Goal: Obtain resource: Download file/media

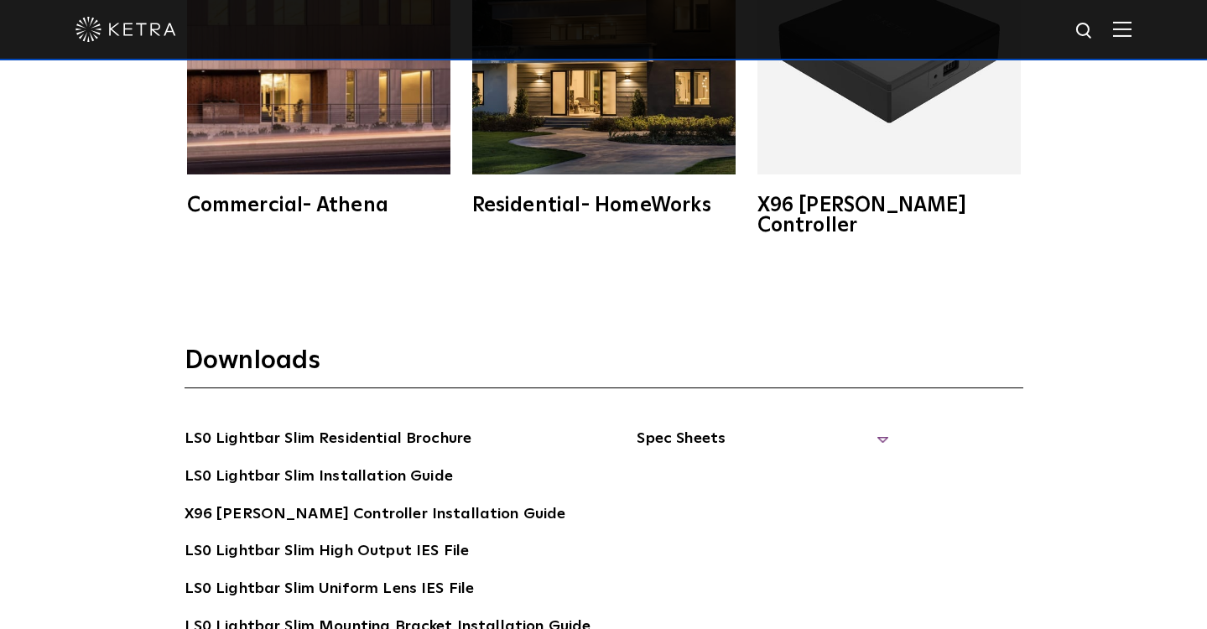
scroll to position [2939, 0]
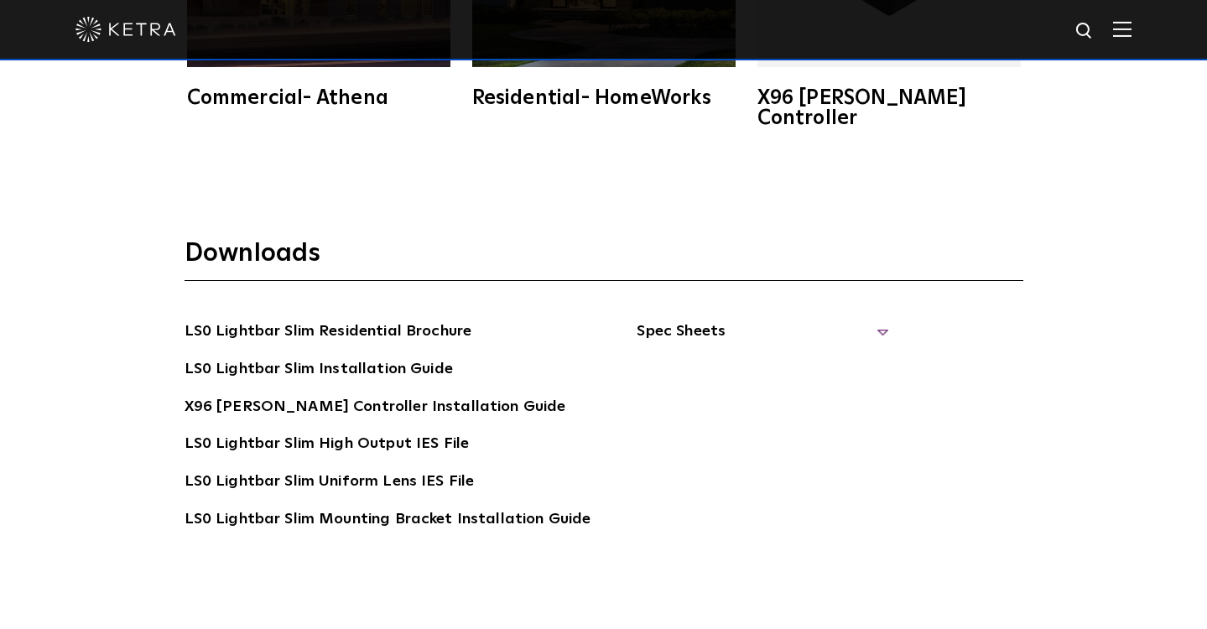
click at [869, 319] on span "Spec Sheets" at bounding box center [762, 337] width 252 height 37
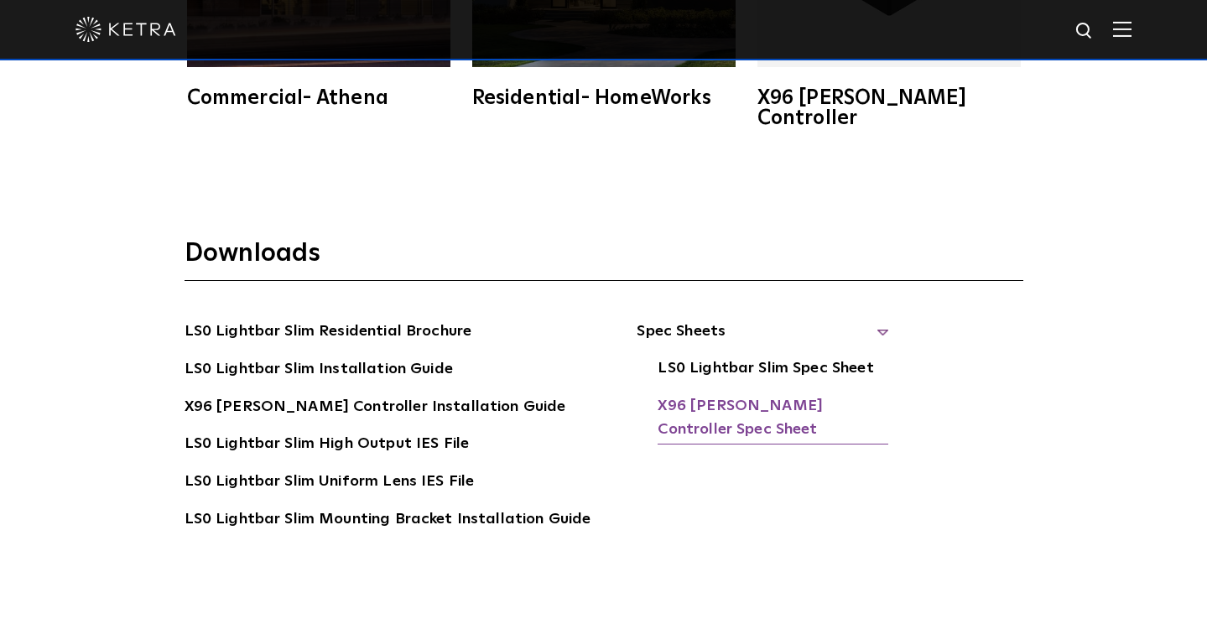
click at [795, 394] on link "X96 Ketra Controller Spec Sheet" at bounding box center [772, 419] width 231 height 51
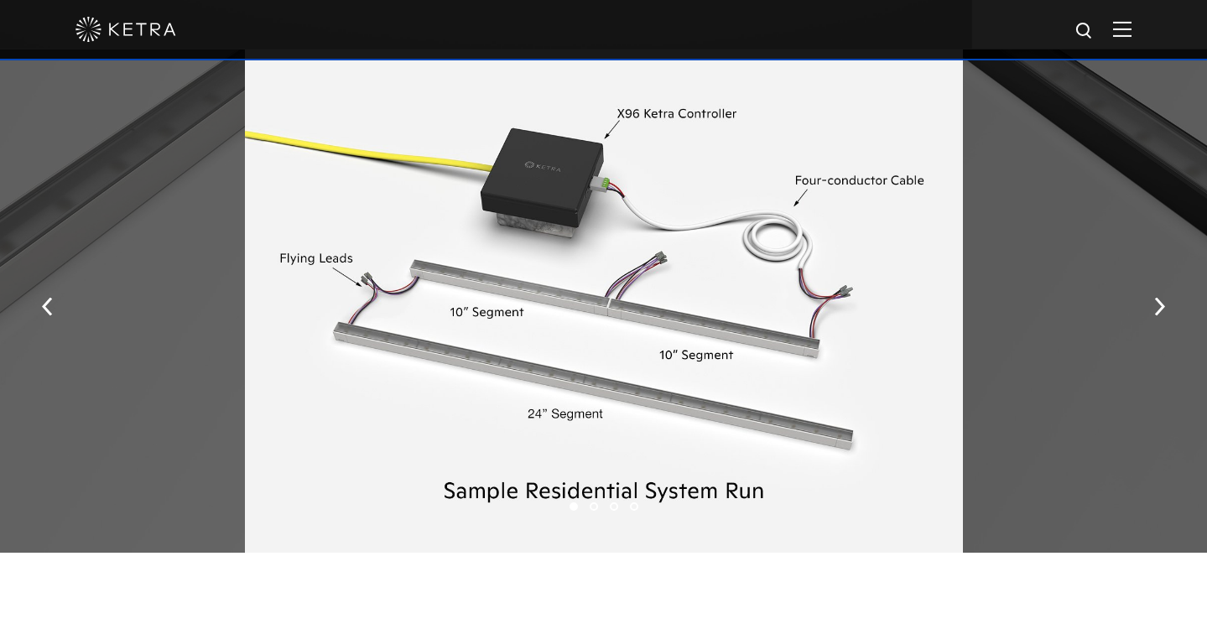
scroll to position [1992, 0]
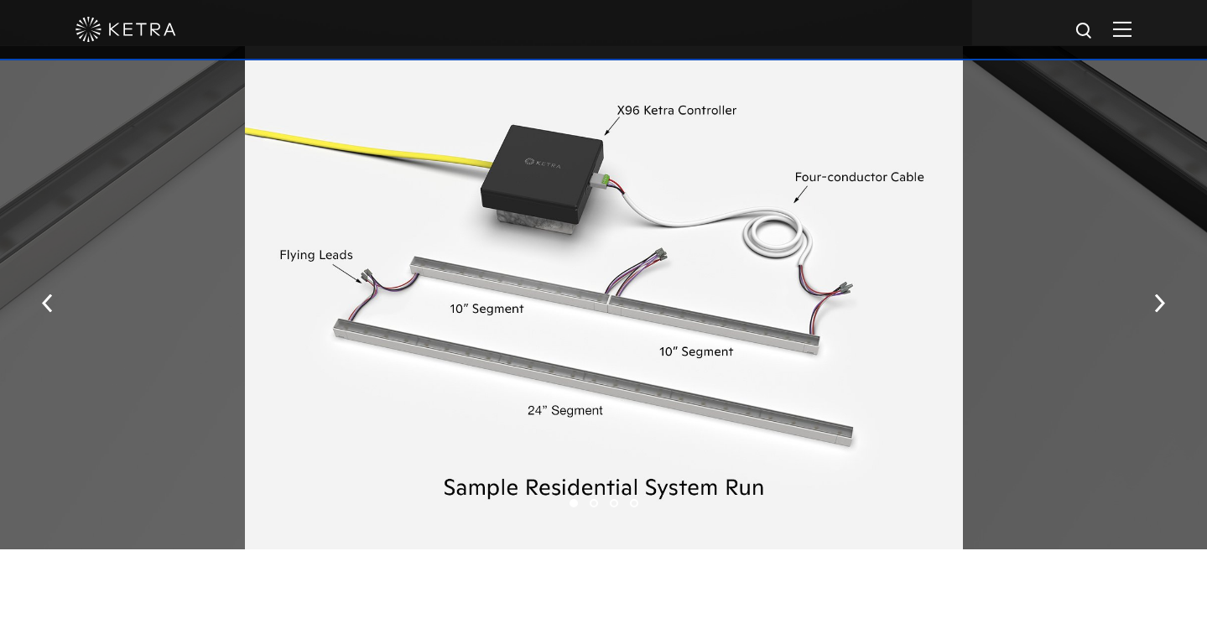
click at [1115, 34] on img at bounding box center [1122, 29] width 18 height 16
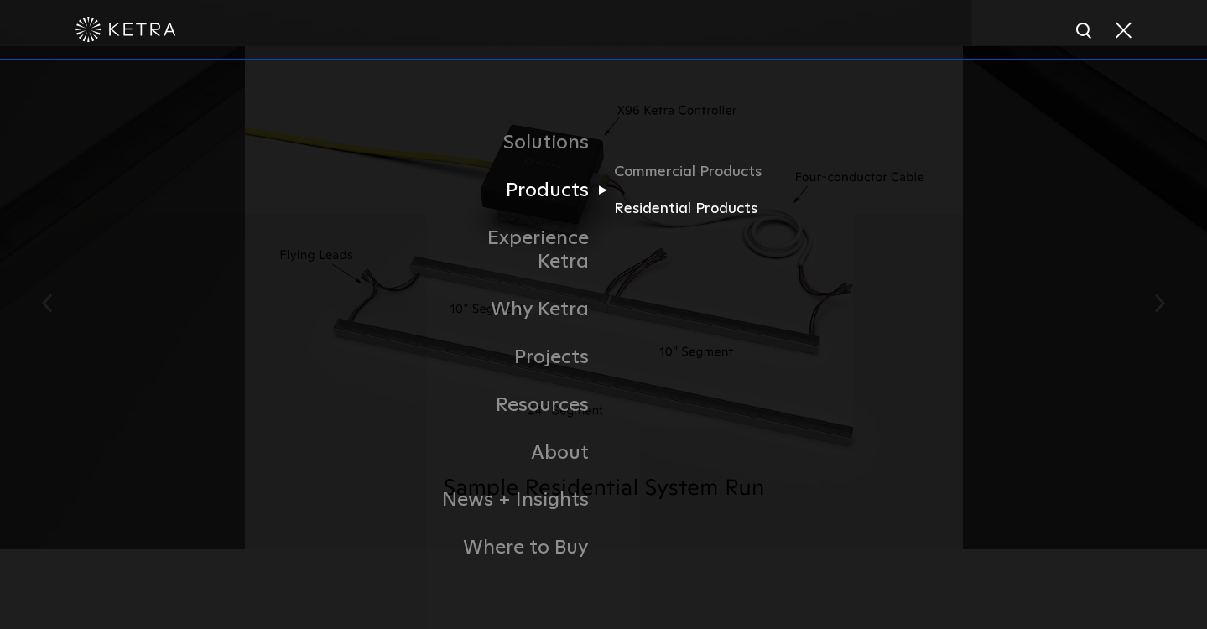
click at [646, 221] on link "Residential Products" at bounding box center [694, 209] width 161 height 24
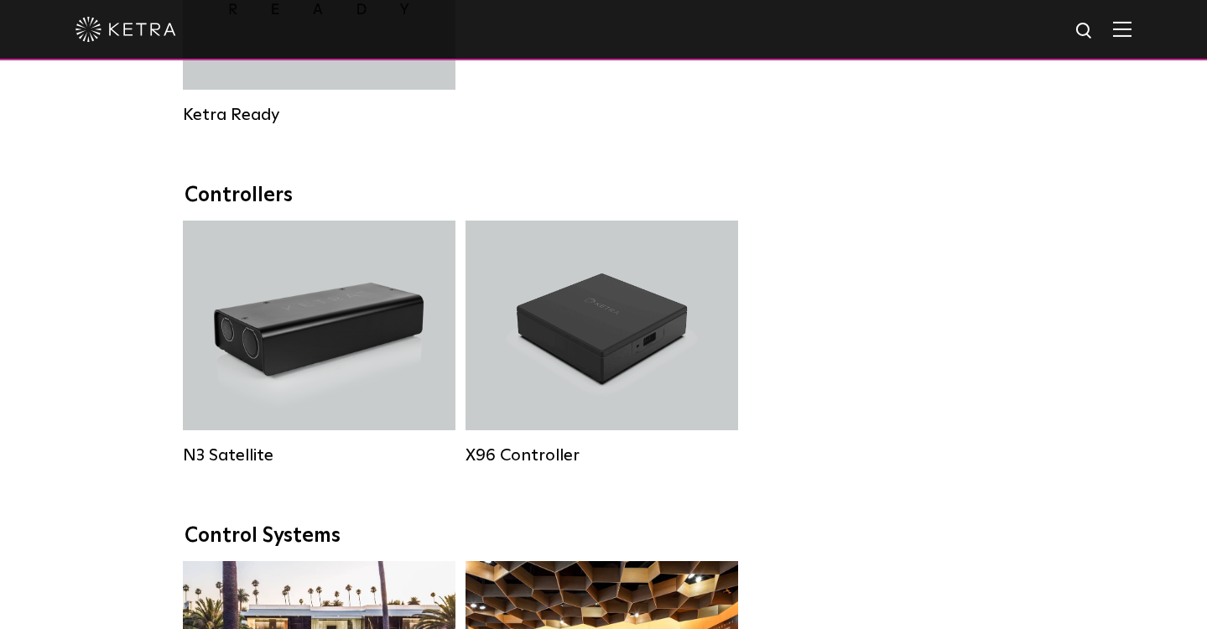
scroll to position [1786, 0]
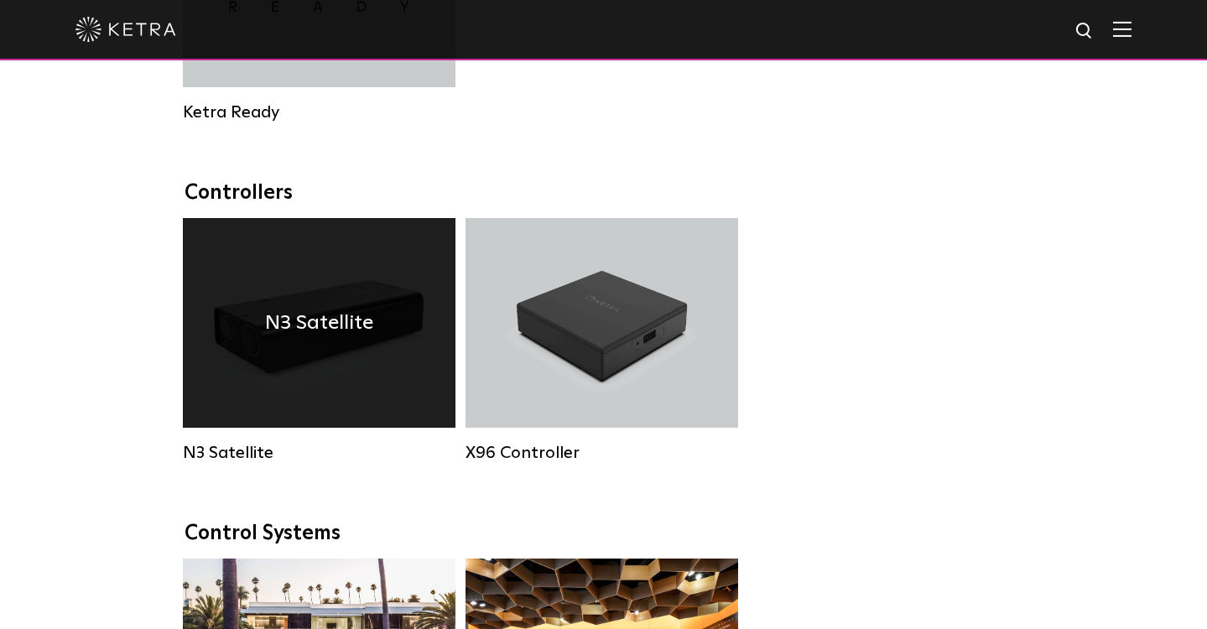
click at [321, 346] on div "N3 Satellite" at bounding box center [319, 323] width 272 height 210
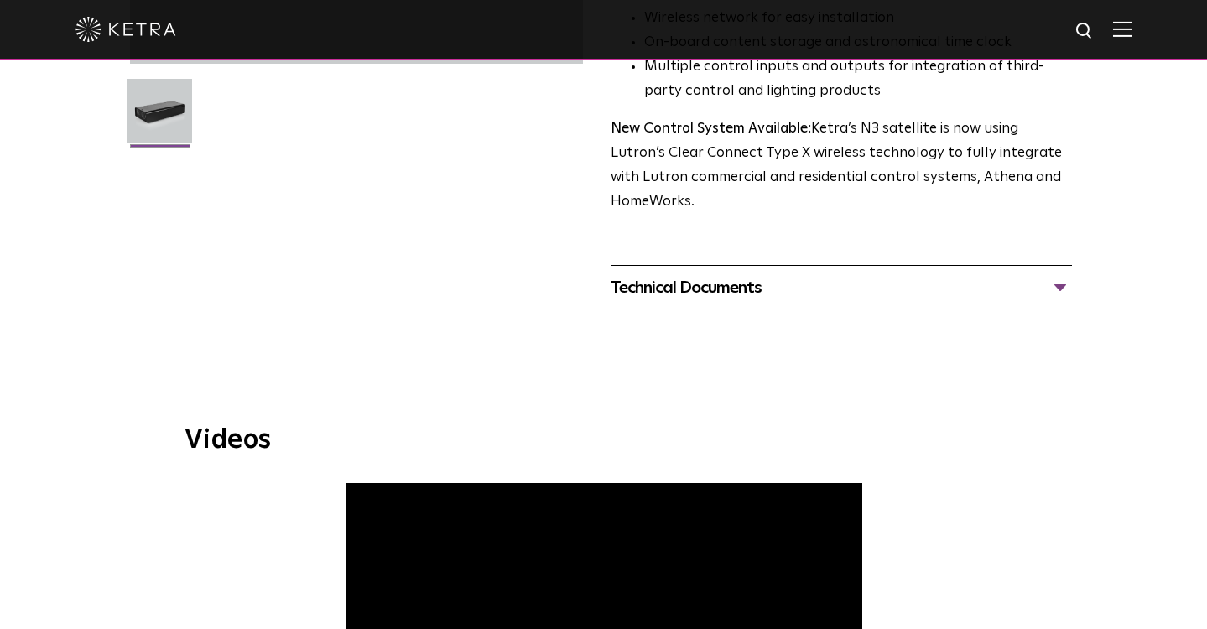
scroll to position [507, 0]
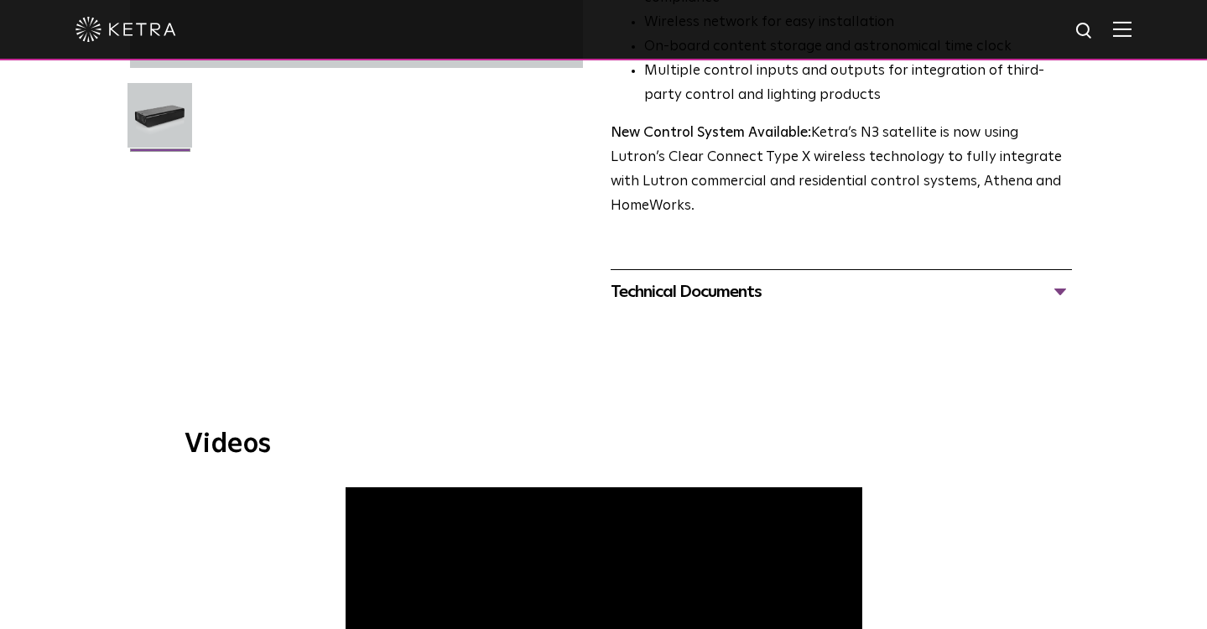
click at [1064, 278] on div "Technical Documents" at bounding box center [841, 291] width 462 height 27
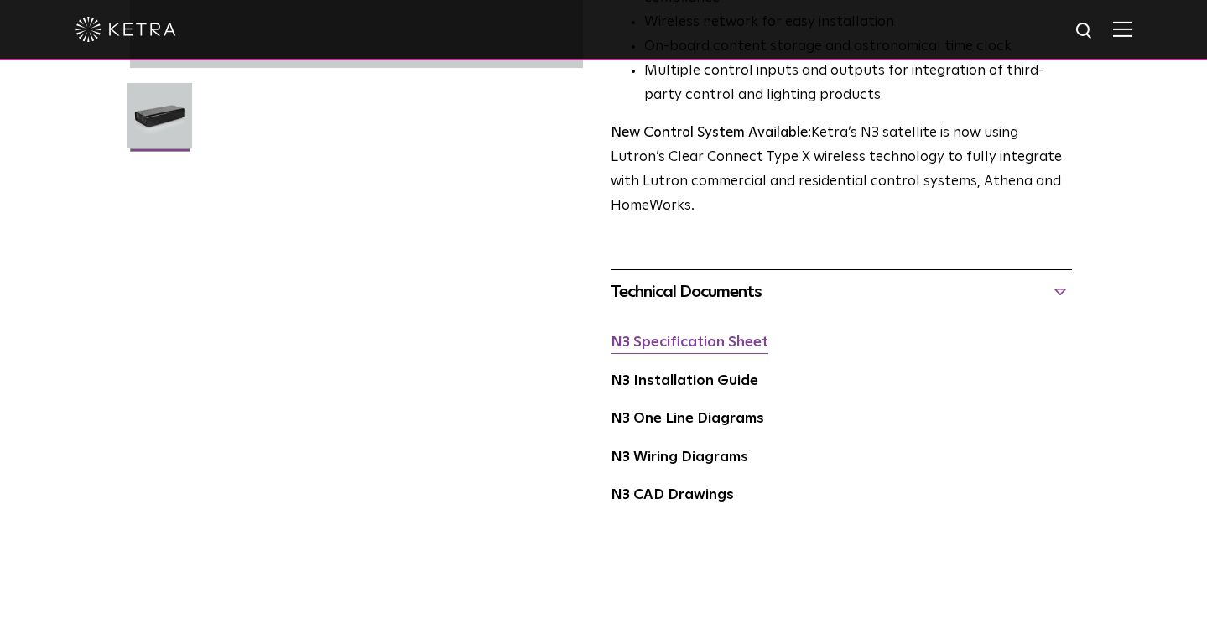
click at [645, 335] on link "N3 Specification Sheet" at bounding box center [689, 342] width 158 height 14
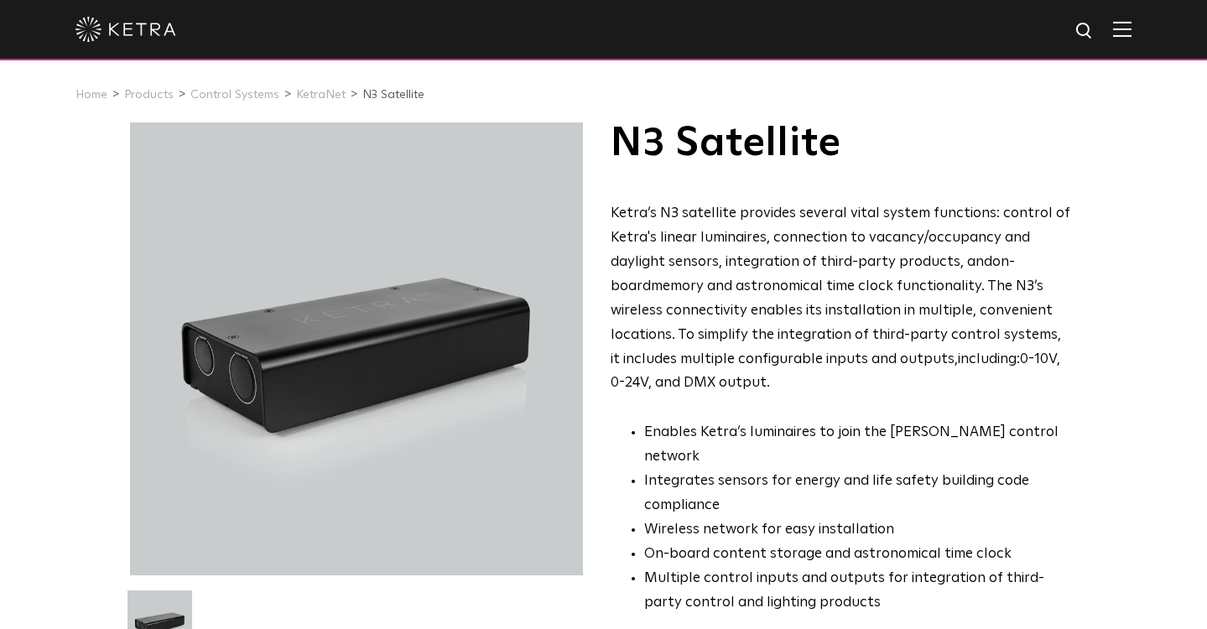
scroll to position [0, 0]
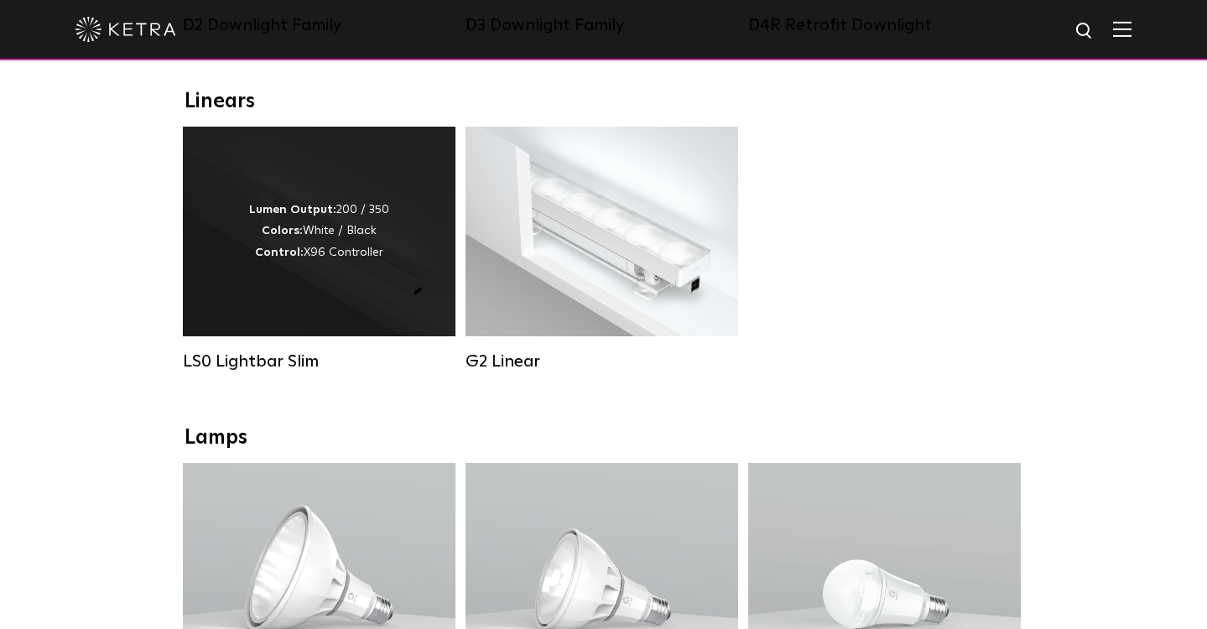
scroll to position [513, 0]
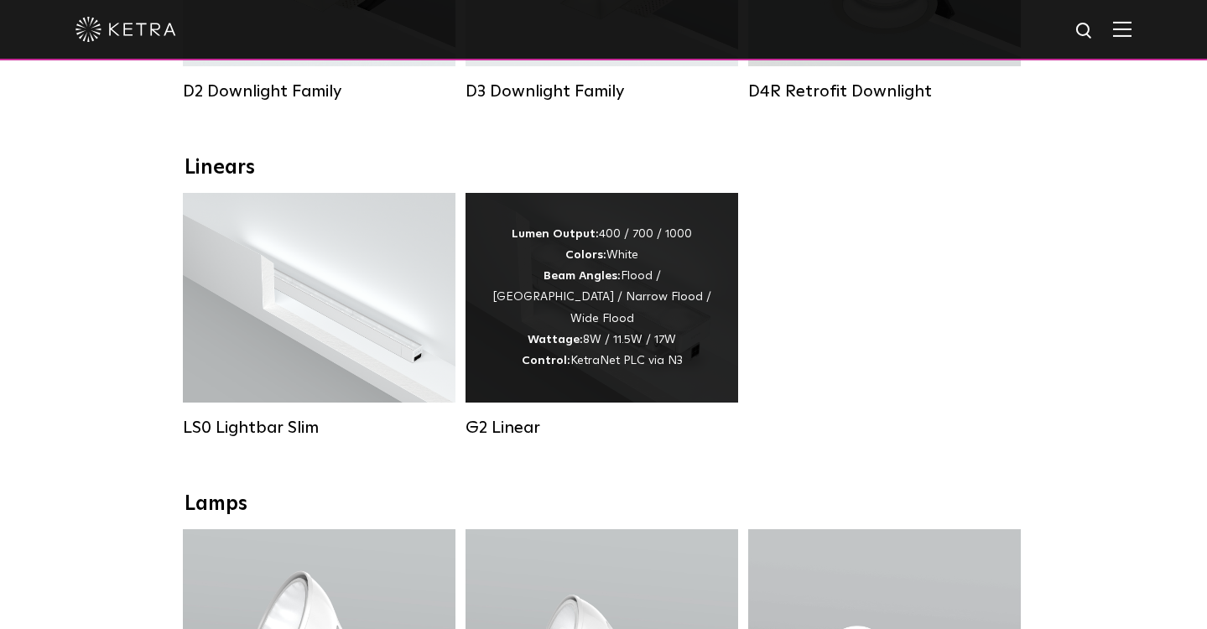
click at [571, 272] on div "Lumen Output: 400 / 700 / 1000 Colors: White Beam Angles: Flood / Graze / Narro…" at bounding box center [601, 298] width 222 height 148
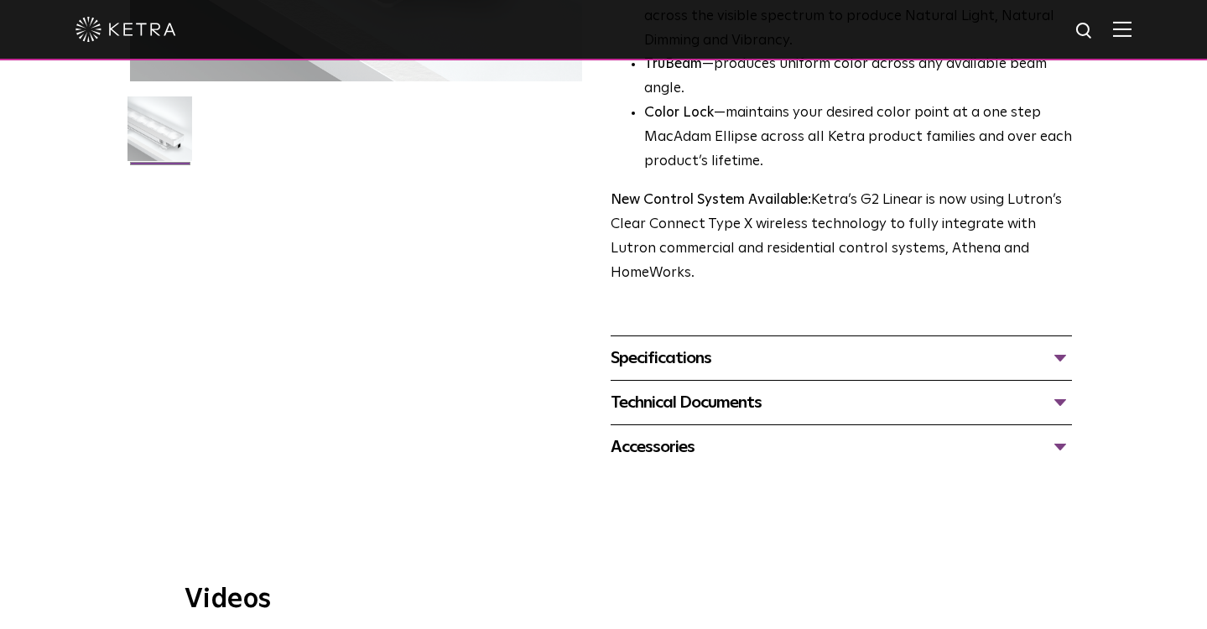
scroll to position [496, 0]
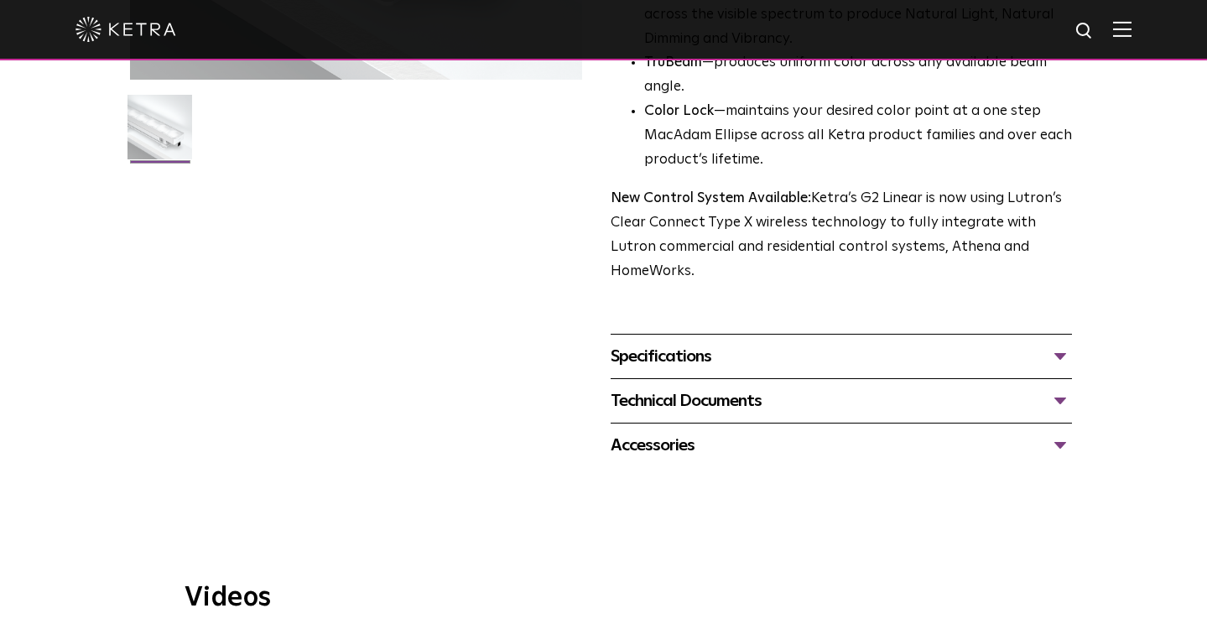
click at [1056, 343] on div "Specifications" at bounding box center [841, 356] width 462 height 27
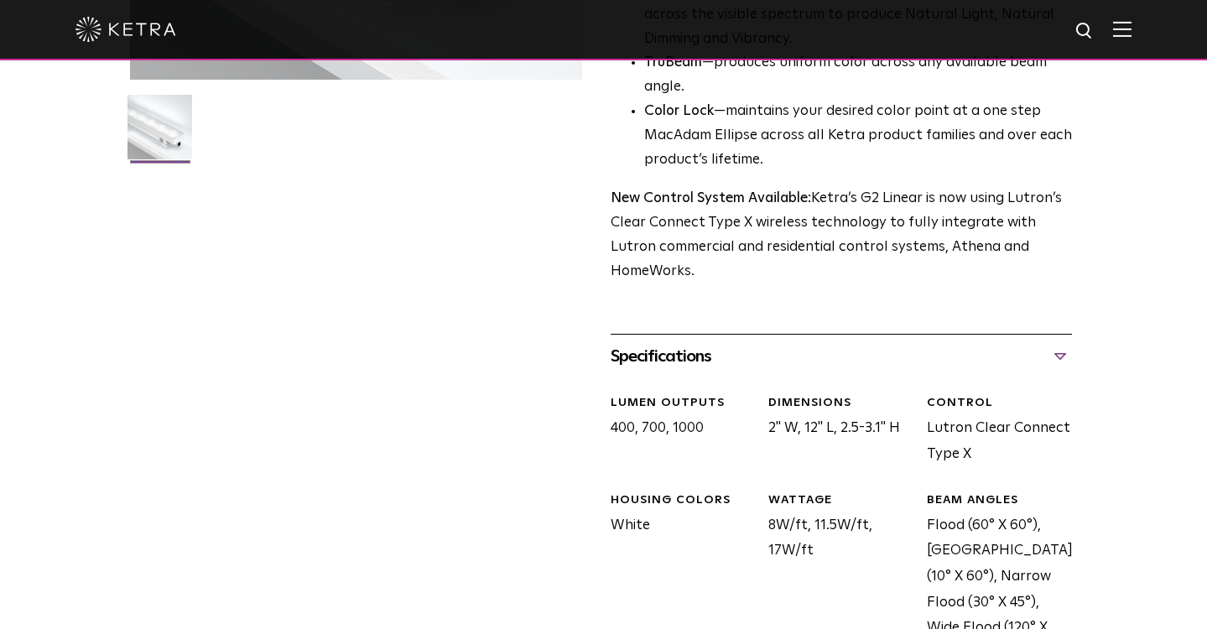
scroll to position [682, 0]
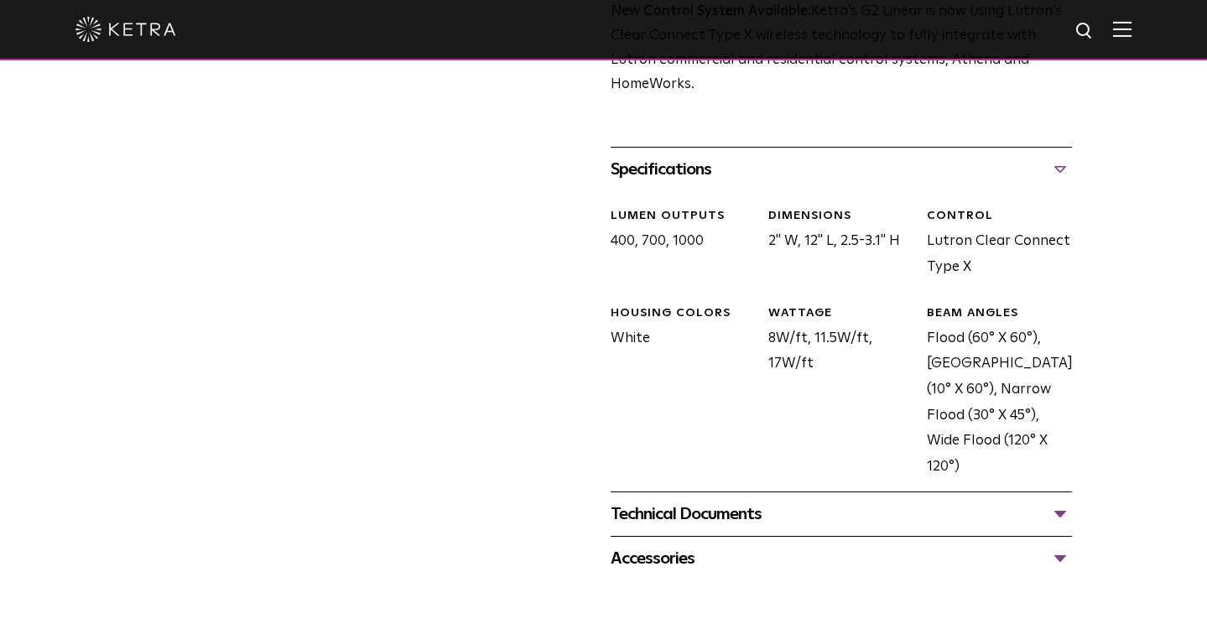
click at [1062, 501] on div "Technical Documents" at bounding box center [841, 514] width 462 height 27
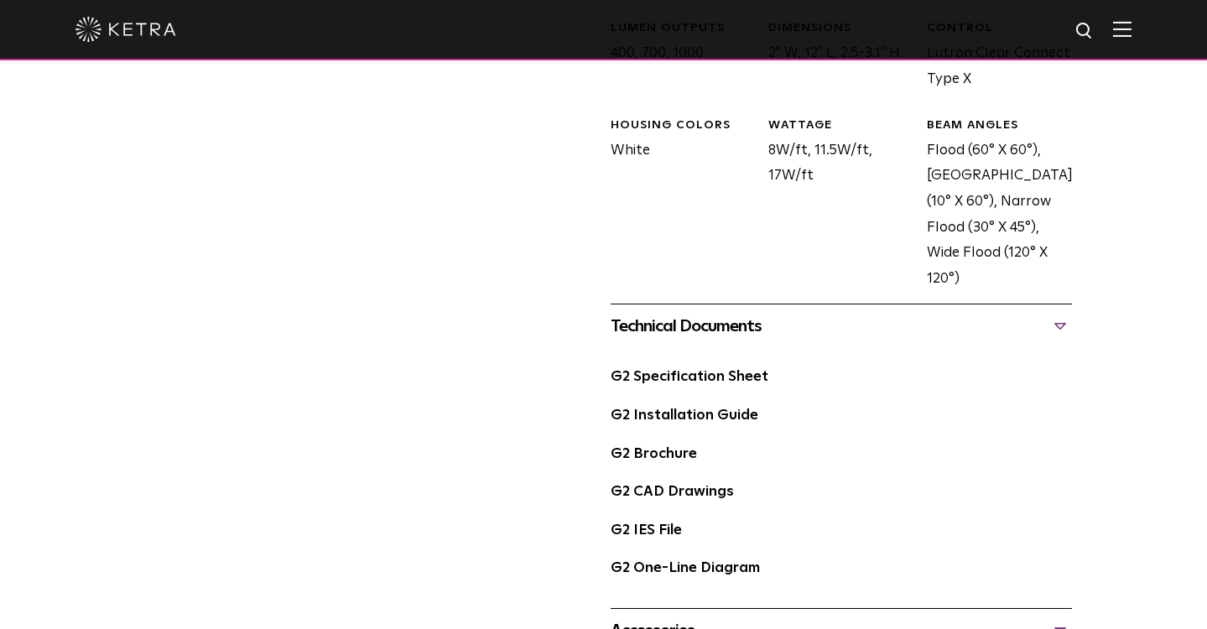
scroll to position [874, 0]
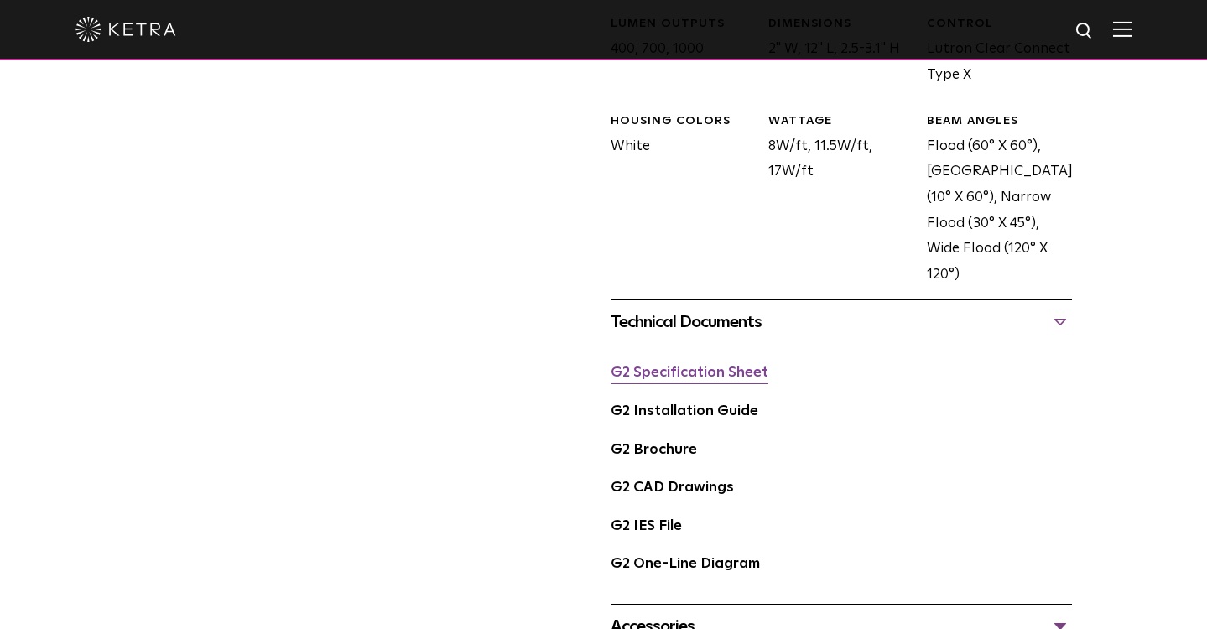
click at [712, 366] on link "G2 Specification Sheet" at bounding box center [689, 373] width 158 height 14
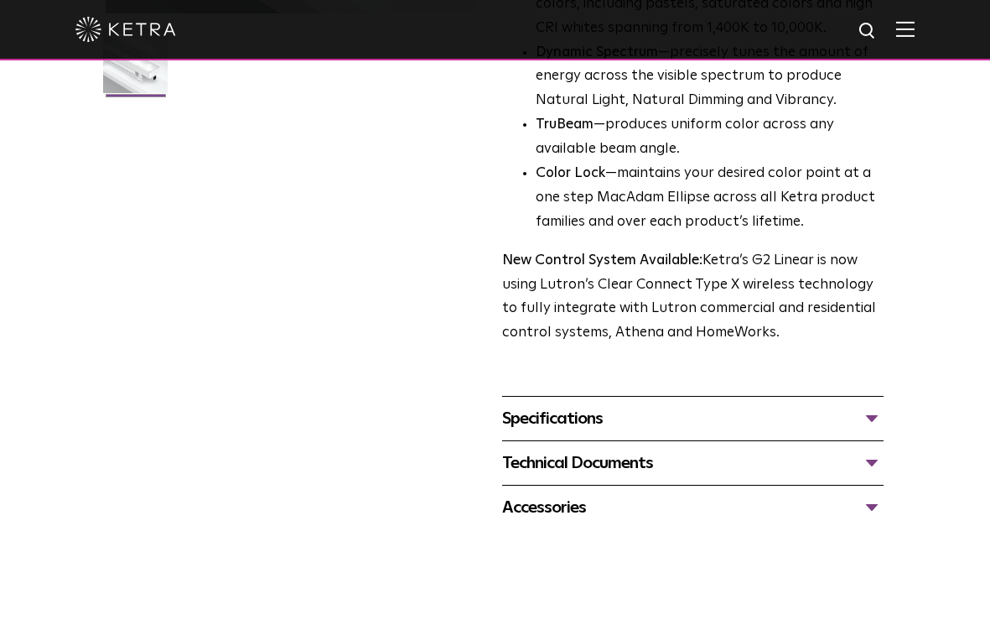
scroll to position [485, 0]
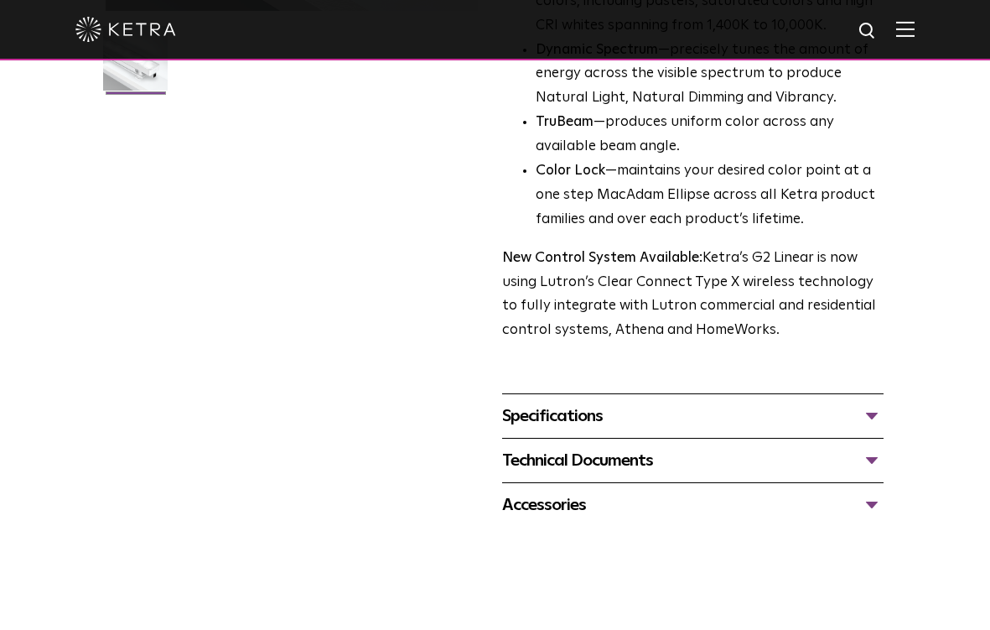
click at [872, 447] on div "Technical Documents" at bounding box center [692, 460] width 381 height 27
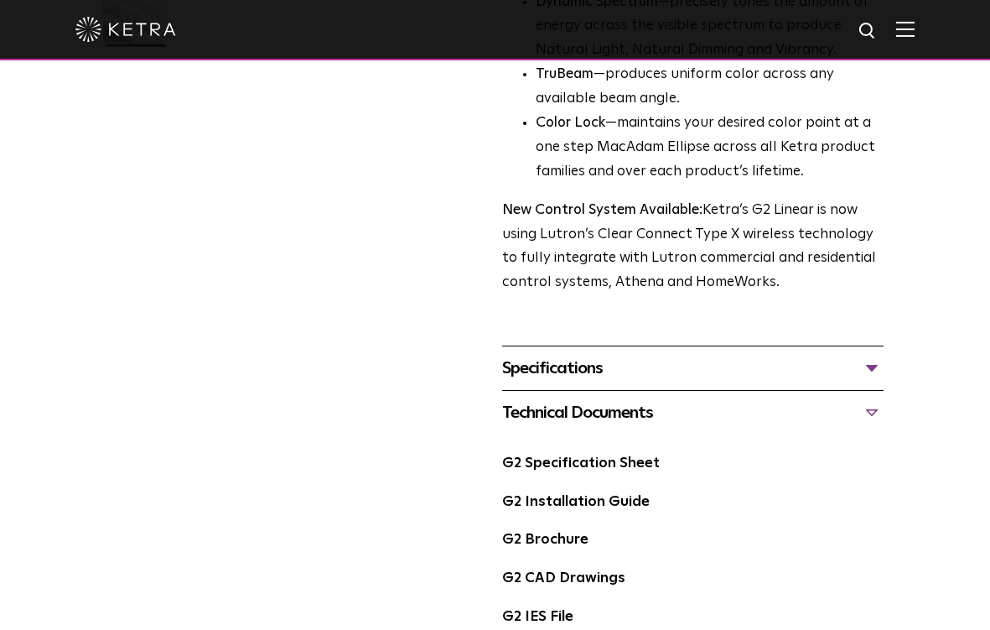
scroll to position [532, 0]
click at [564, 456] on link "G2 Specification Sheet" at bounding box center [581, 463] width 158 height 14
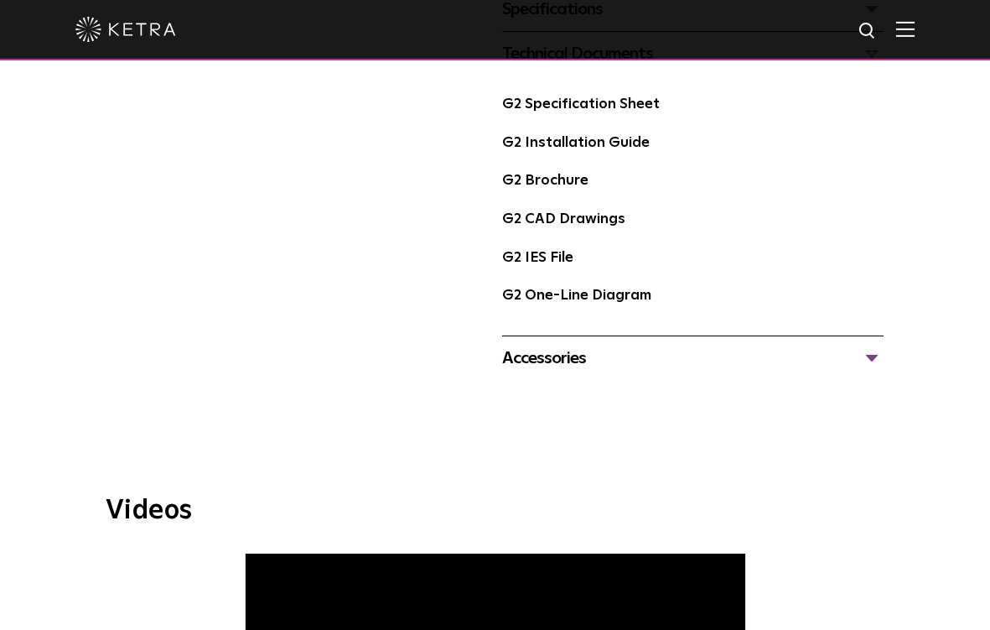
scroll to position [763, 0]
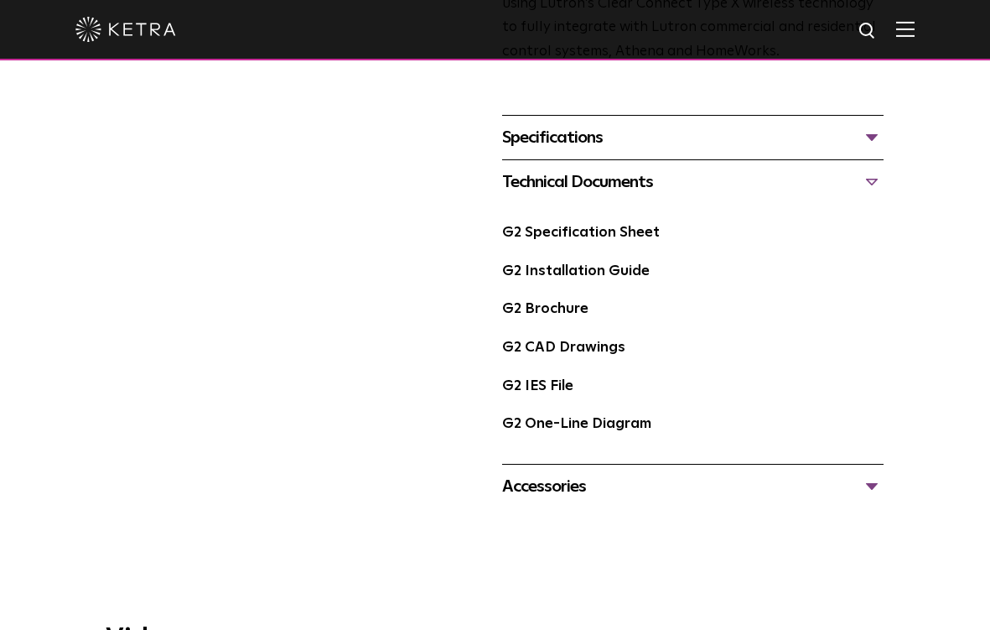
click at [870, 473] on div "Accessories" at bounding box center [692, 486] width 381 height 27
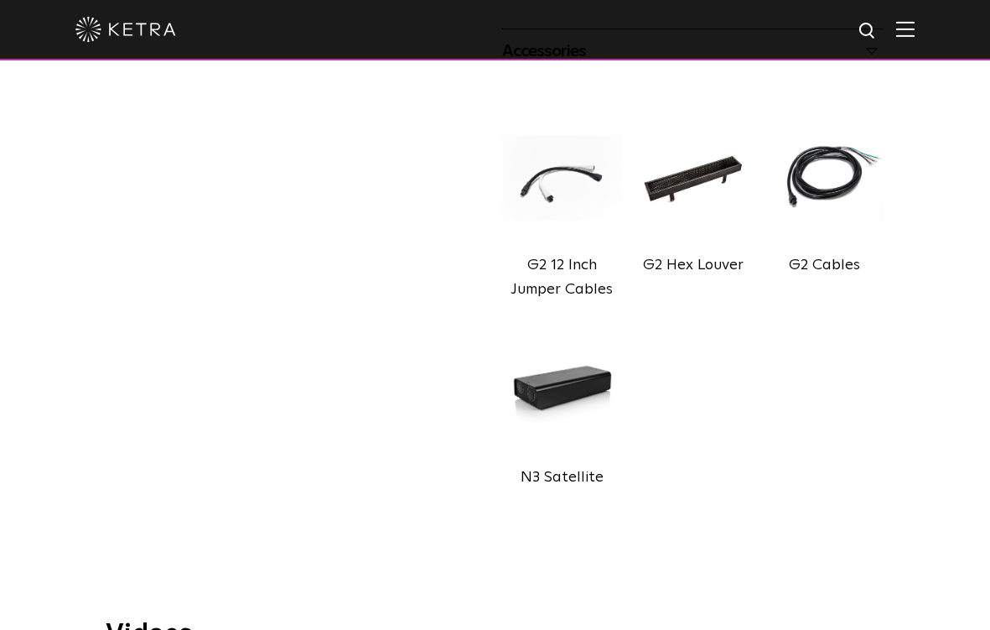
scroll to position [1201, 0]
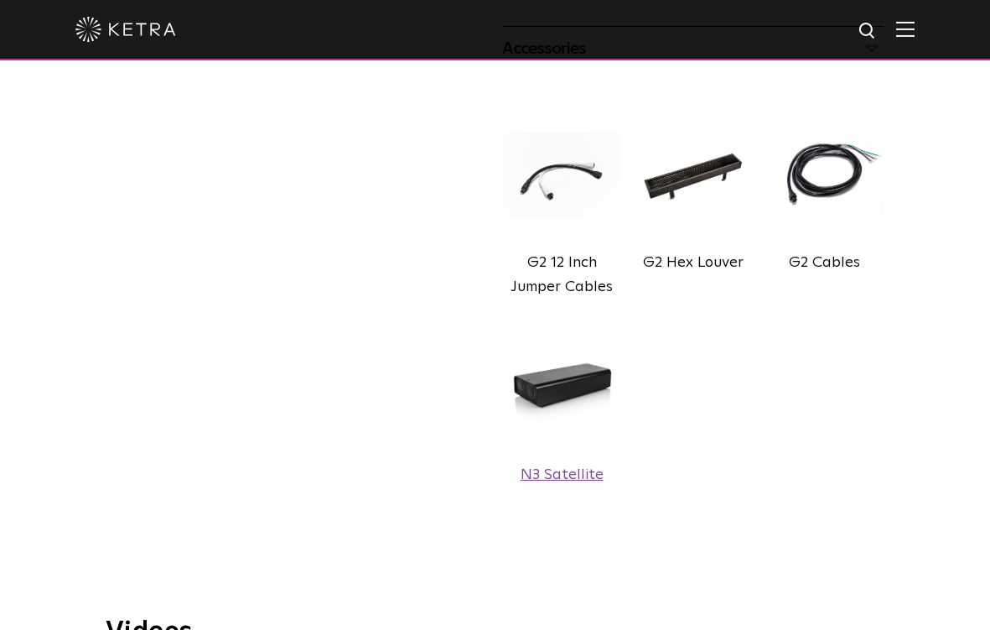
click at [550, 371] on img at bounding box center [561, 387] width 119 height 143
